Goal: Transaction & Acquisition: Obtain resource

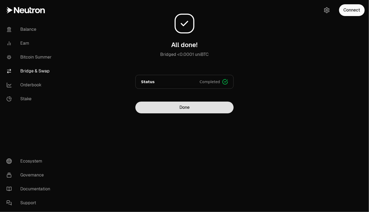
click at [216, 111] on button "Done" at bounding box center [184, 107] width 98 height 12
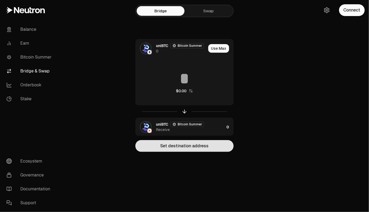
click at [203, 147] on button "Set destination address" at bounding box center [184, 146] width 98 height 12
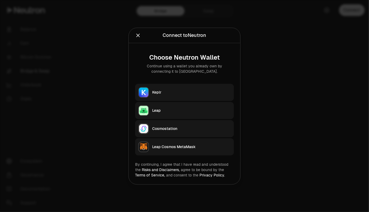
click at [300, 109] on div at bounding box center [184, 106] width 369 height 212
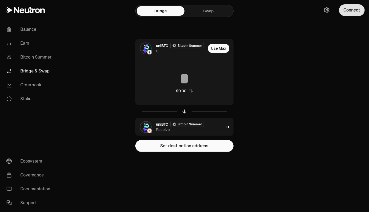
click at [351, 11] on button "Connect" at bounding box center [352, 10] width 26 height 12
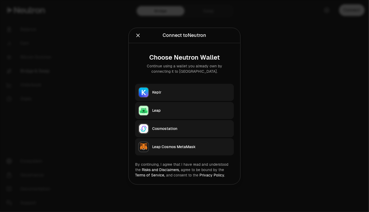
click at [176, 91] on div "Keplr" at bounding box center [191, 91] width 78 height 5
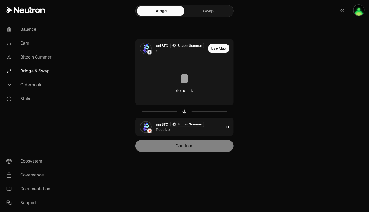
click at [356, 10] on img "button" at bounding box center [358, 10] width 11 height 11
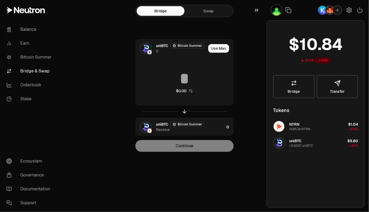
click at [258, 9] on icon "button" at bounding box center [257, 10] width 6 height 6
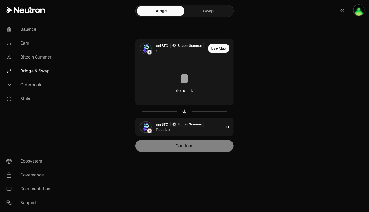
click at [344, 10] on icon "button" at bounding box center [342, 10] width 6 height 6
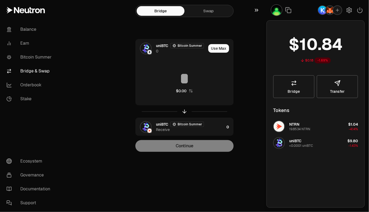
click at [257, 8] on icon "button" at bounding box center [257, 10] width 6 height 6
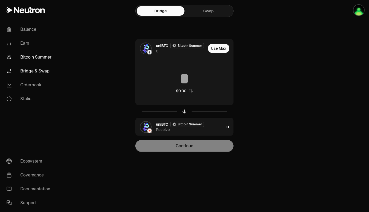
click at [38, 57] on link "Bitcoin Summer" at bounding box center [30, 57] width 56 height 14
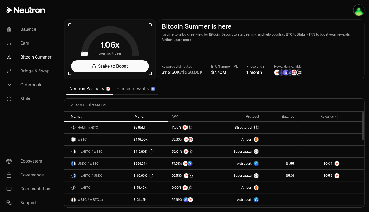
click at [78, 116] on div "Market" at bounding box center [99, 116] width 56 height 4
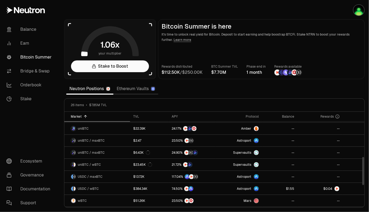
scroll to position [156, 0]
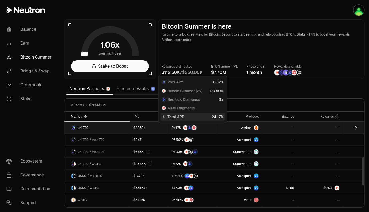
click at [210, 128] on div at bounding box center [192, 127] width 41 height 5
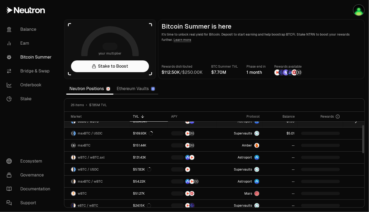
scroll to position [46, 0]
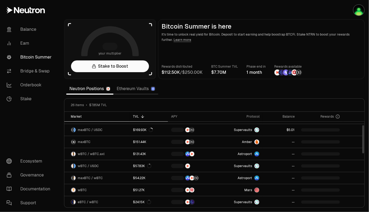
click at [97, 117] on div "Market" at bounding box center [99, 116] width 56 height 4
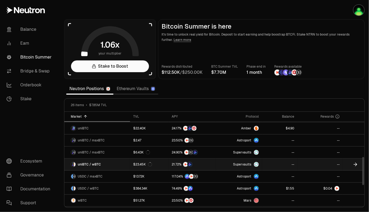
scroll to position [156, 0]
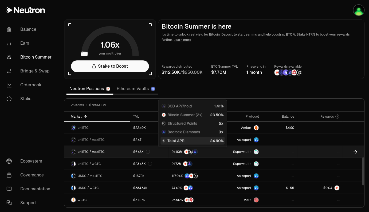
click at [211, 151] on div at bounding box center [192, 151] width 41 height 5
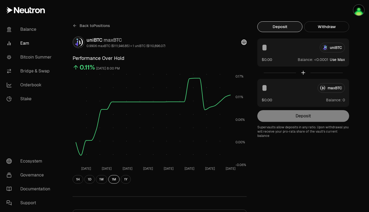
click at [337, 59] on button "Use Max" at bounding box center [337, 59] width 15 height 5
type input "**********"
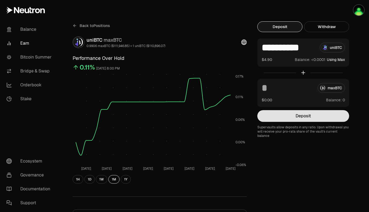
click at [302, 115] on button "Deposit" at bounding box center [303, 116] width 92 height 12
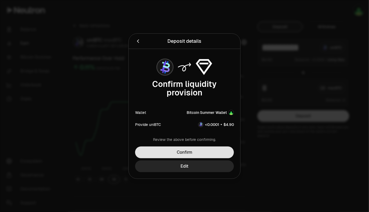
click at [207, 151] on button "Confirm" at bounding box center [184, 152] width 99 height 12
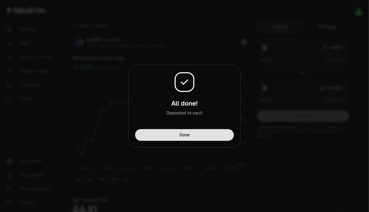
click at [191, 136] on button "Done" at bounding box center [184, 135] width 99 height 12
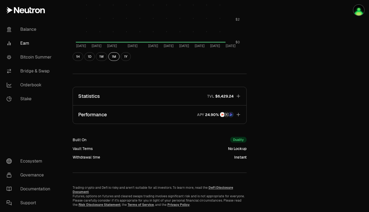
scroll to position [277, 0]
click at [238, 115] on icon "button" at bounding box center [238, 114] width 3 height 3
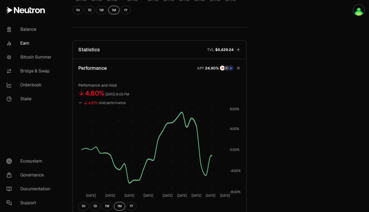
scroll to position [326, 0]
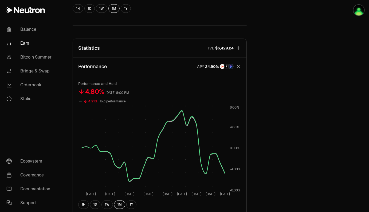
click at [239, 65] on icon "button" at bounding box center [238, 66] width 5 height 5
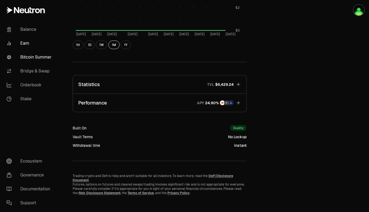
click at [40, 59] on link "Bitcoin Summer" at bounding box center [30, 57] width 56 height 14
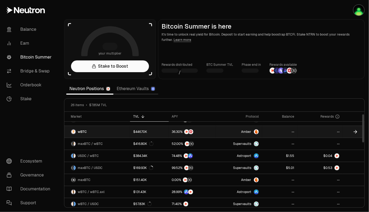
scroll to position [8, 0]
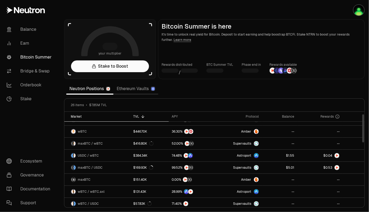
click at [76, 116] on div "Market" at bounding box center [99, 116] width 56 height 4
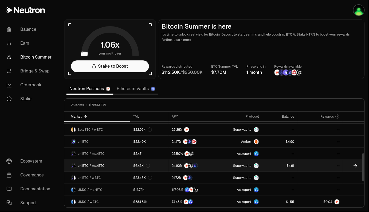
scroll to position [142, 0]
